Goal: Find specific page/section: Find specific page/section

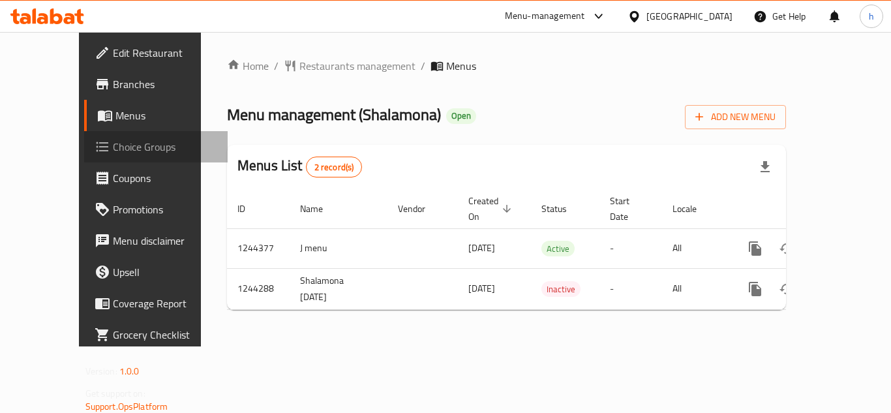
click at [113, 149] on span "Choice Groups" at bounding box center [165, 147] width 104 height 16
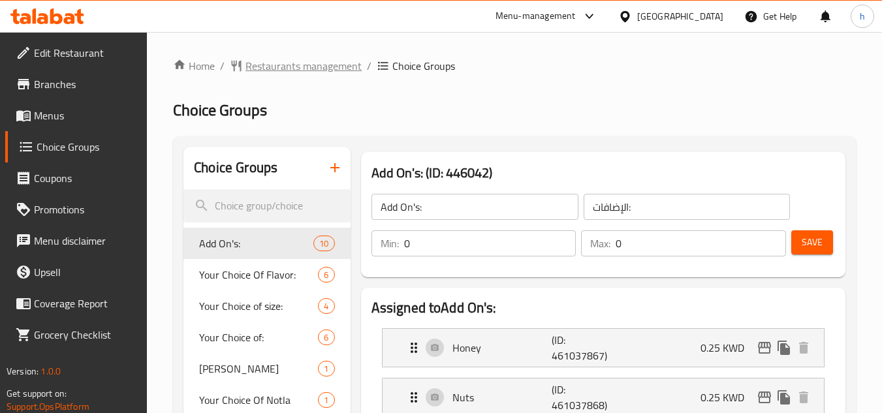
click at [288, 64] on span "Restaurants management" at bounding box center [303, 66] width 116 height 16
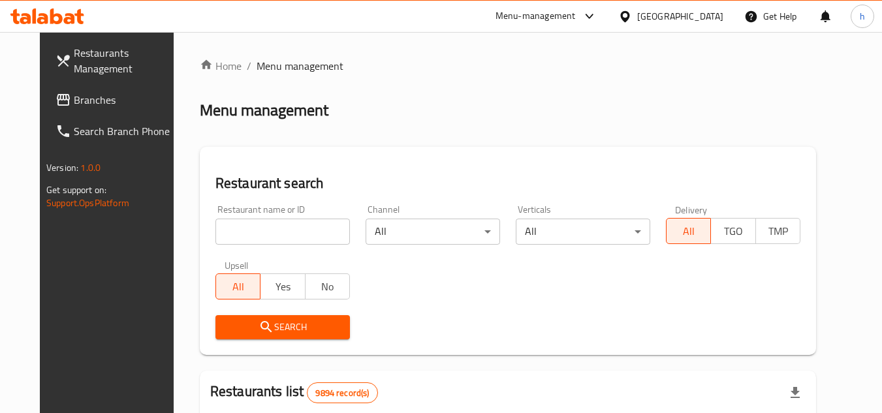
click at [707, 14] on div "[GEOGRAPHIC_DATA]" at bounding box center [680, 16] width 86 height 14
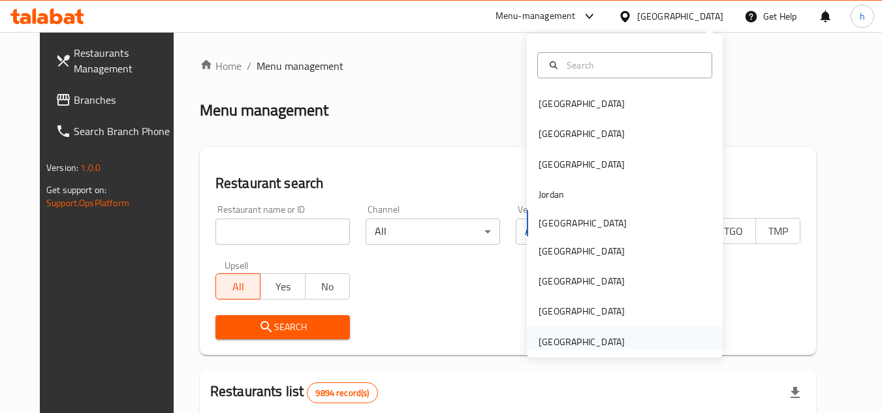
click at [585, 335] on div "[GEOGRAPHIC_DATA]" at bounding box center [581, 342] width 86 height 14
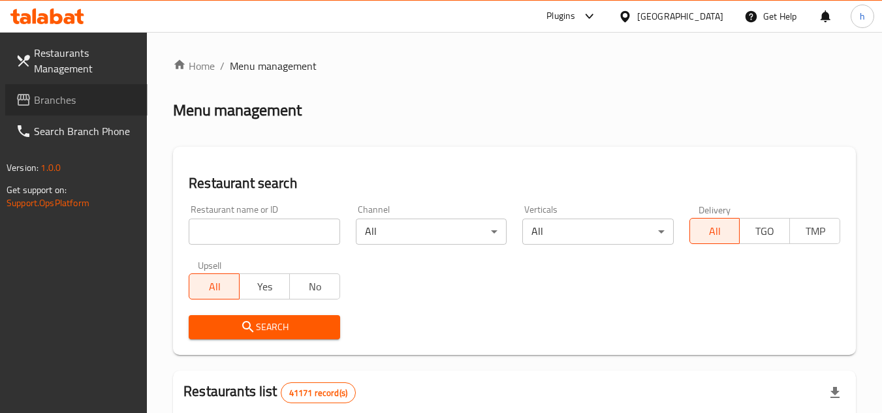
click at [85, 93] on span "Branches" at bounding box center [85, 100] width 103 height 16
